Goal: Find specific page/section: Find specific page/section

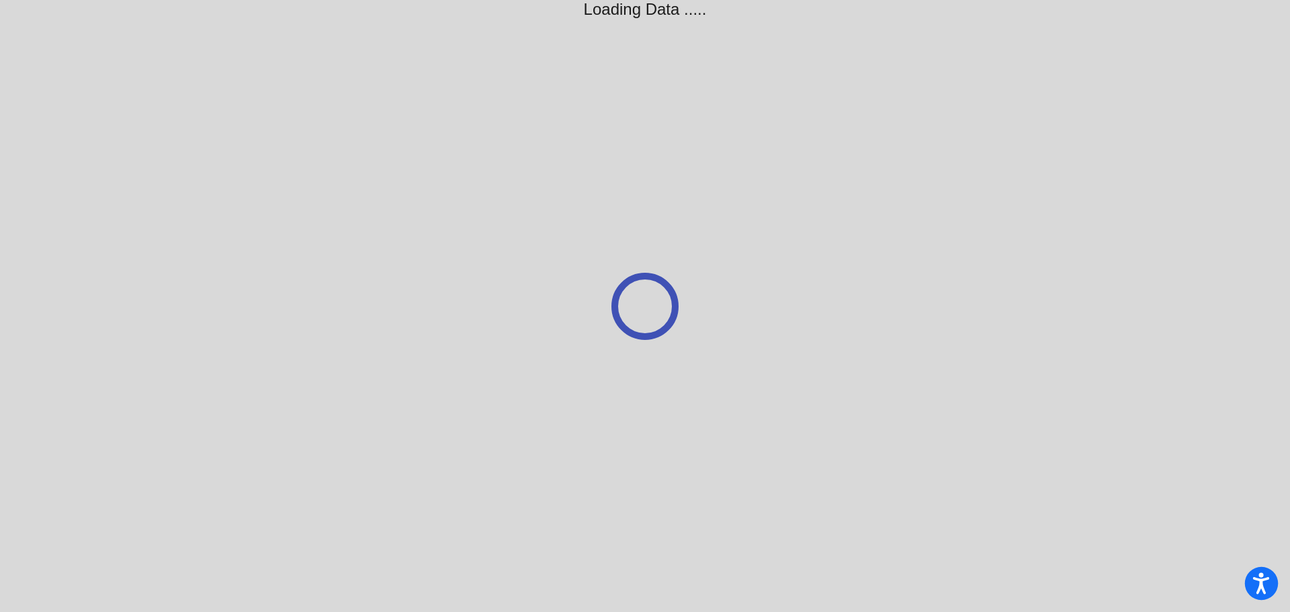
click at [1260, 579] on icon "Open accessiBe: accessibility options, statement and help" at bounding box center [1261, 585] width 16 height 17
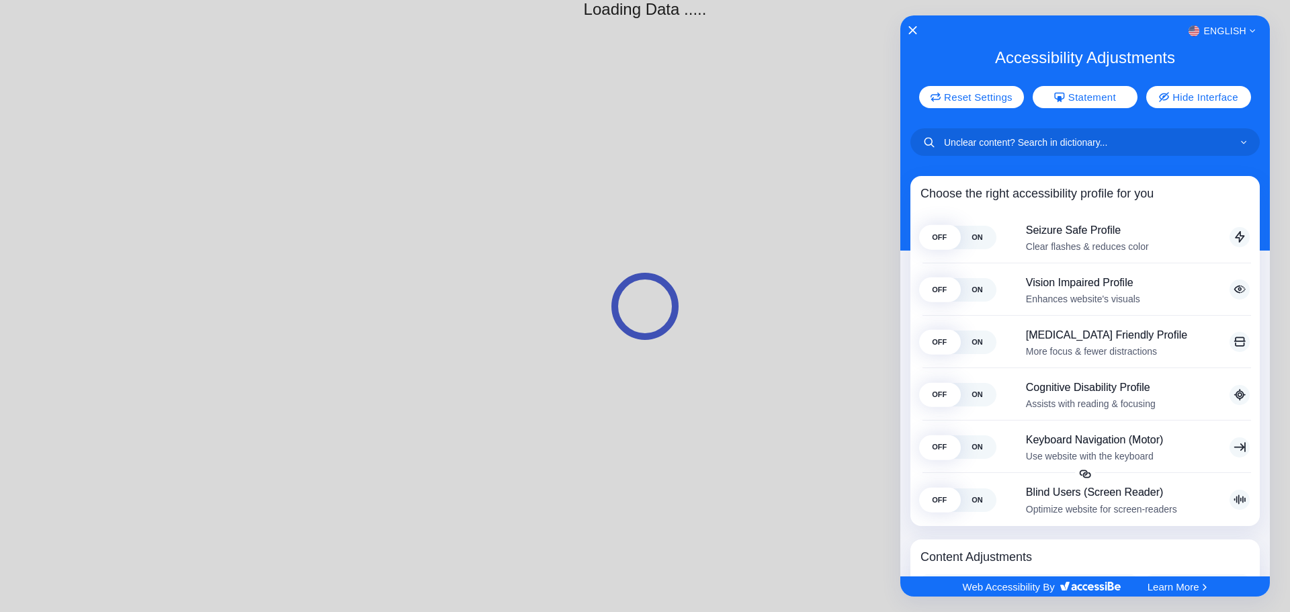
drag, startPoint x: 773, startPoint y: 238, endPoint x: 777, endPoint y: 230, distance: 9.0
click at [774, 238] on div at bounding box center [645, 306] width 1290 height 612
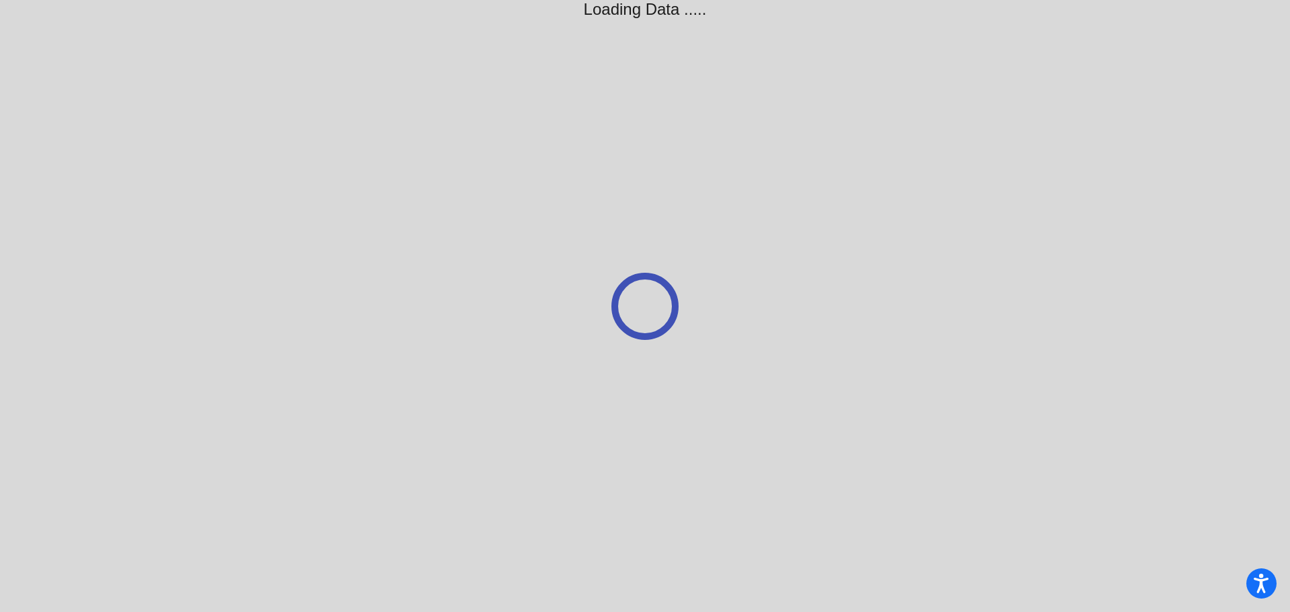
click at [682, 371] on div at bounding box center [645, 306] width 1290 height 612
